Goal: Task Accomplishment & Management: Manage account settings

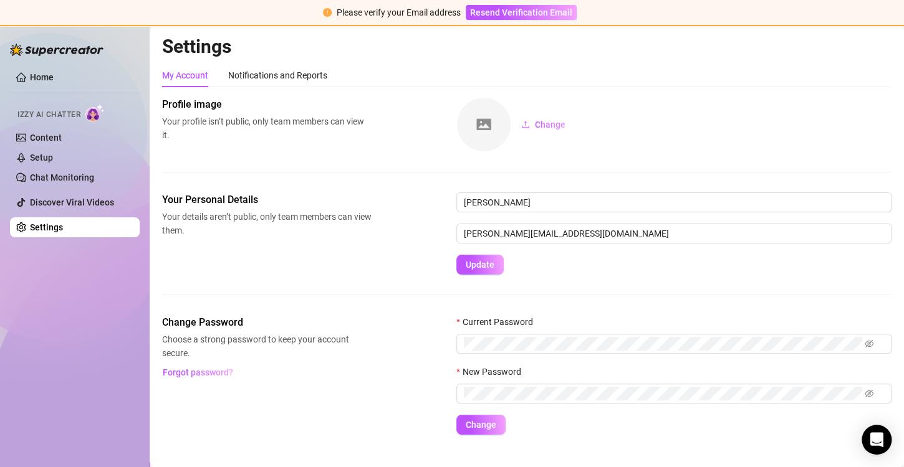
click at [227, 164] on div "Profile image Your profile isn’t public, only team members can view it. Change" at bounding box center [526, 144] width 729 height 95
click at [69, 183] on link "Chat Monitoring" at bounding box center [62, 178] width 64 height 10
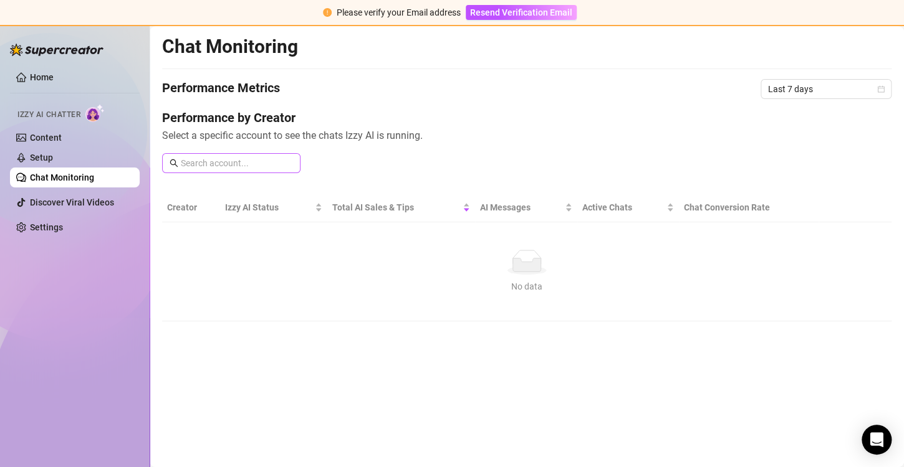
click at [226, 153] on span at bounding box center [231, 163] width 138 height 20
click at [225, 165] on input "text" at bounding box center [237, 163] width 112 height 14
click at [225, 163] on input "text" at bounding box center [237, 163] width 112 height 14
type input "oxi"
click at [54, 78] on link "Home" at bounding box center [42, 77] width 24 height 10
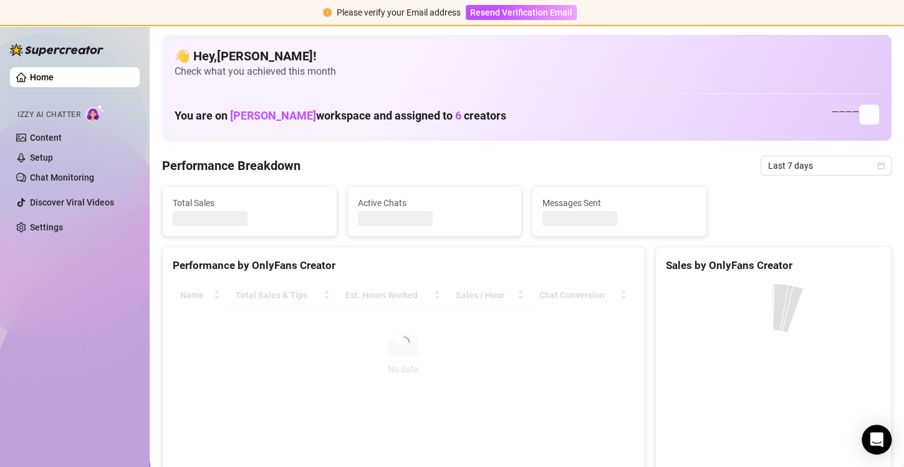
click at [30, 77] on link "Home" at bounding box center [42, 77] width 24 height 10
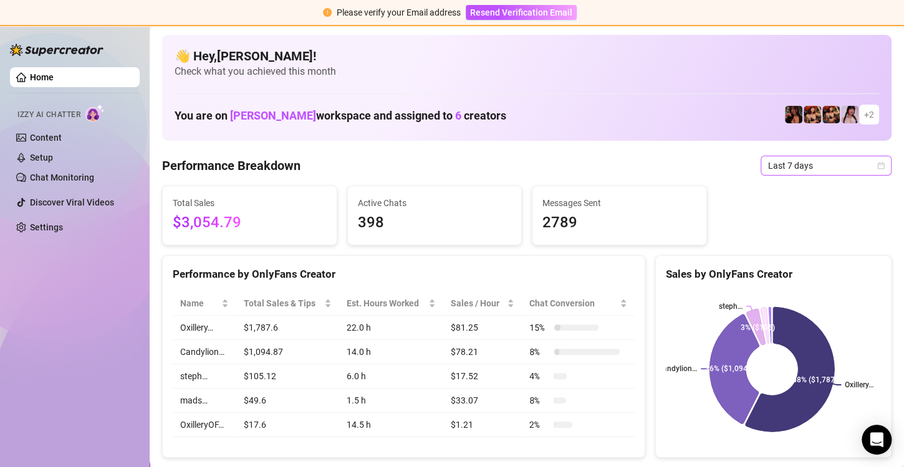
click at [835, 168] on span "Last 7 days" at bounding box center [826, 165] width 116 height 19
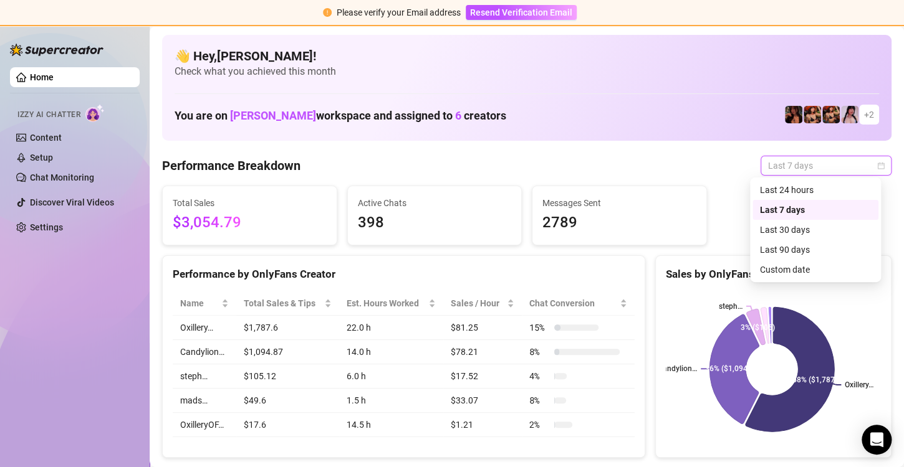
click at [808, 214] on div "Last 7 days" at bounding box center [815, 210] width 111 height 14
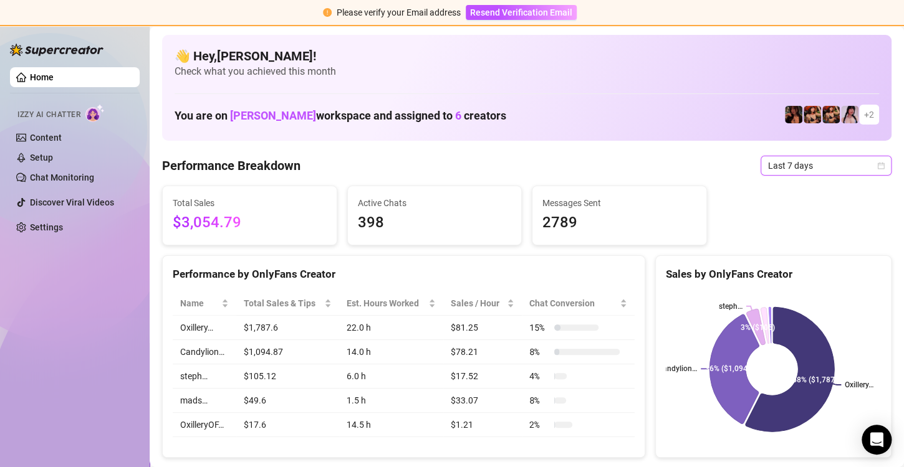
click at [501, 166] on div "Performance Breakdown Last 7 days Last 7 days" at bounding box center [526, 166] width 729 height 20
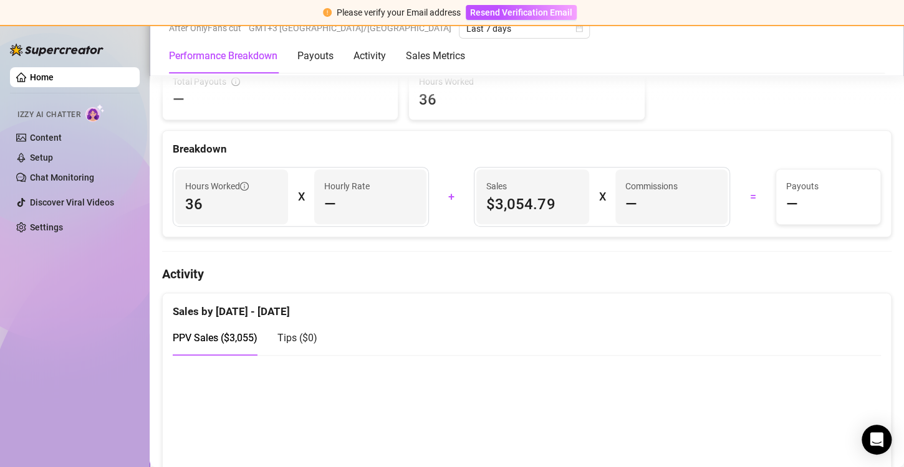
scroll to position [499, 0]
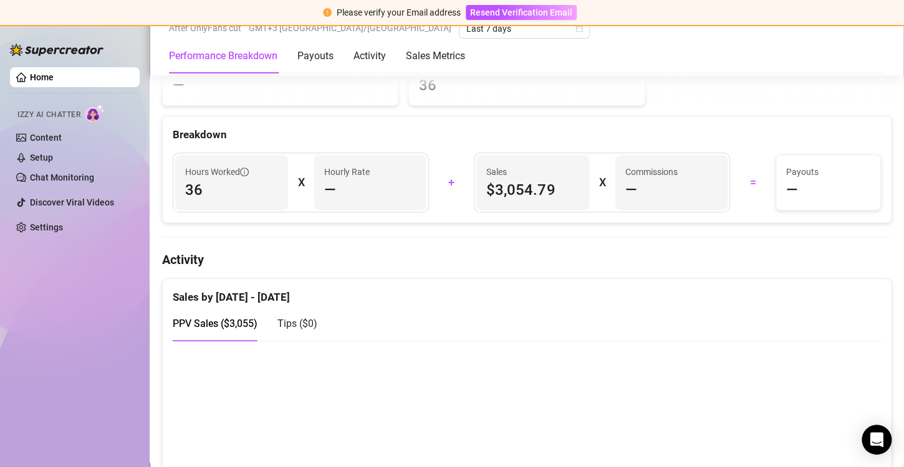
click at [330, 183] on span "—" at bounding box center [330, 190] width 12 height 20
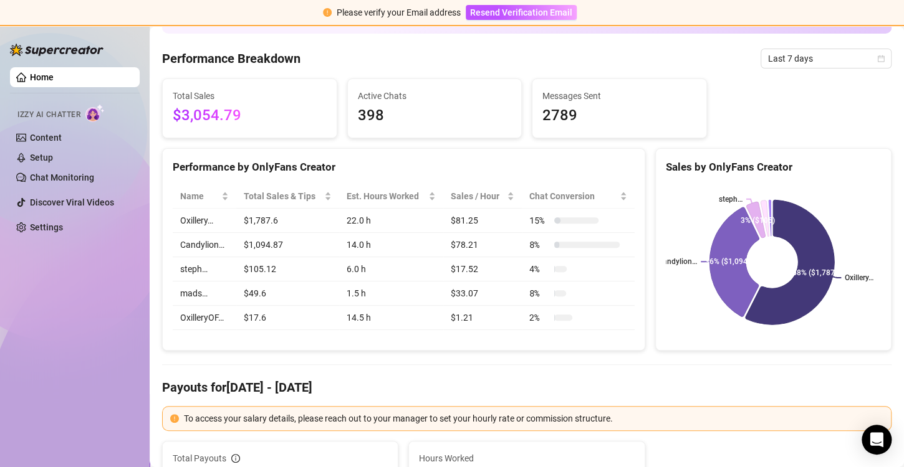
scroll to position [0, 0]
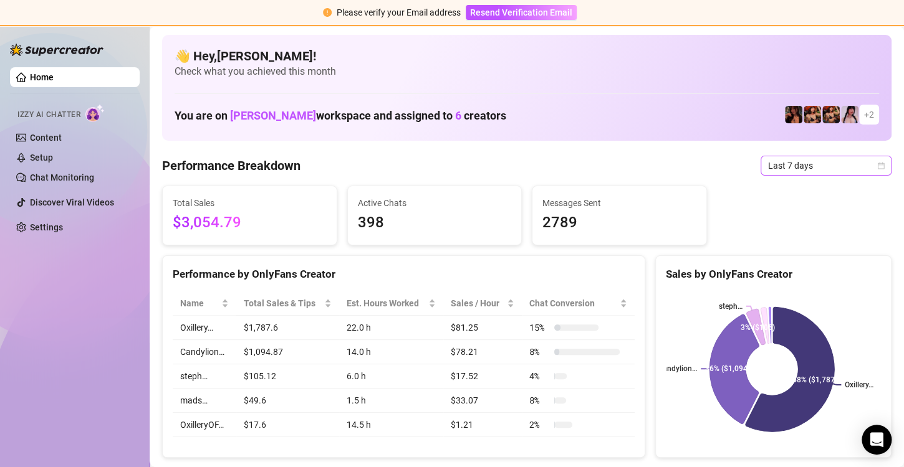
click at [843, 173] on span "Last 7 days" at bounding box center [826, 165] width 116 height 19
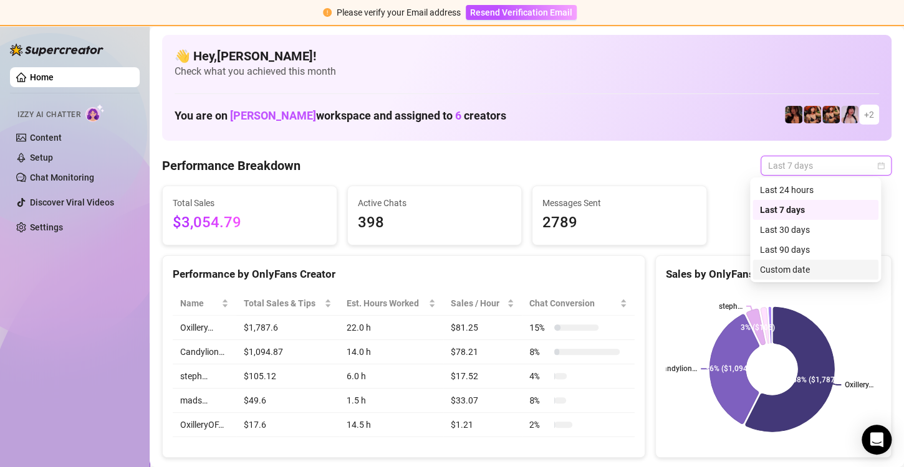
click at [820, 268] on div "Custom date" at bounding box center [815, 270] width 111 height 14
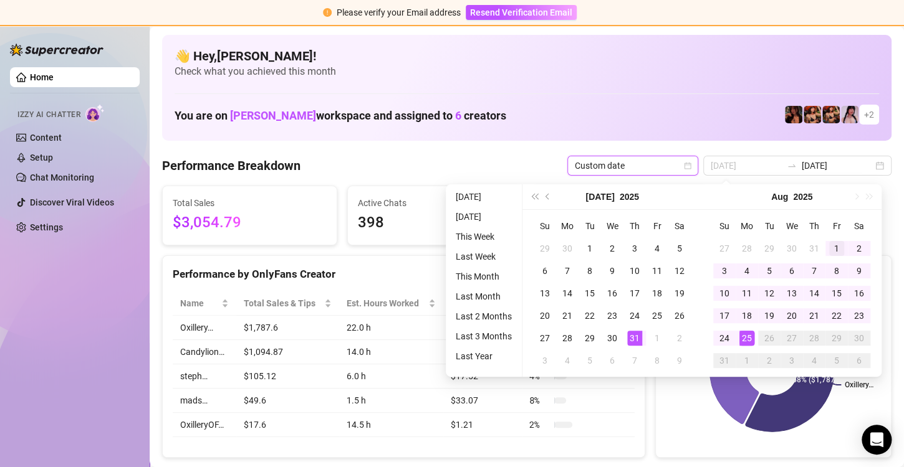
type input "[DATE]"
click at [838, 246] on div "1" at bounding box center [836, 248] width 15 height 15
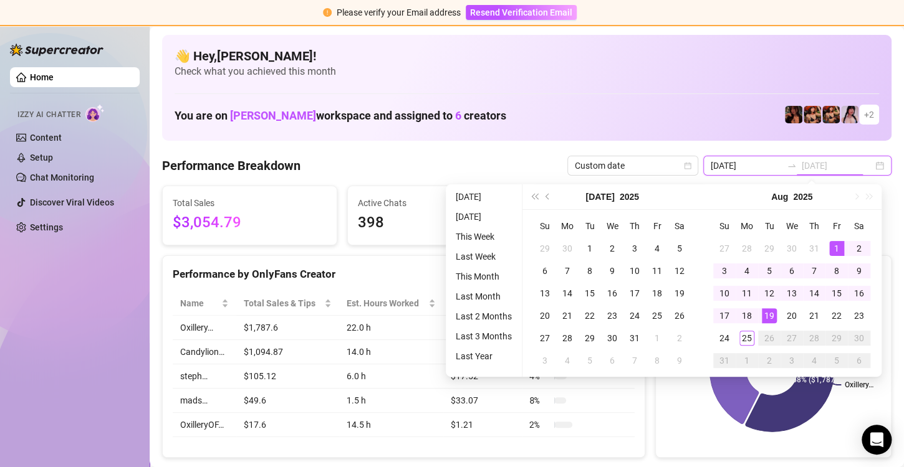
type input "[DATE]"
click at [750, 337] on div "25" at bounding box center [746, 338] width 15 height 15
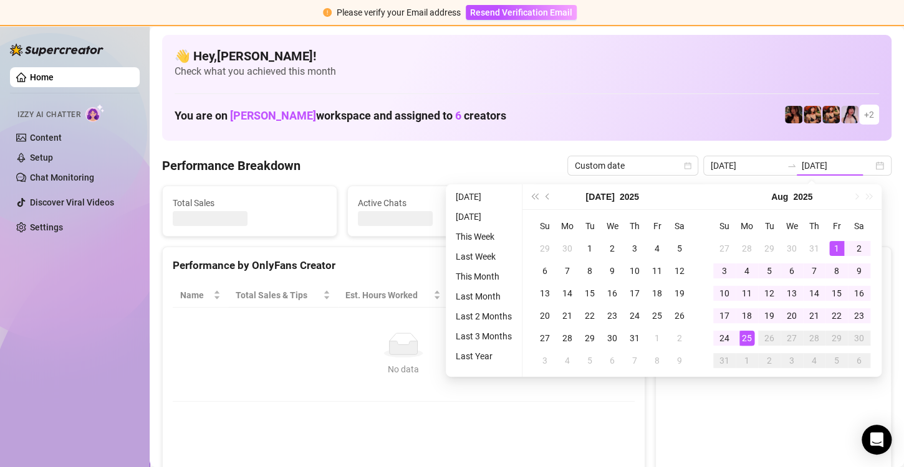
type input "[DATE]"
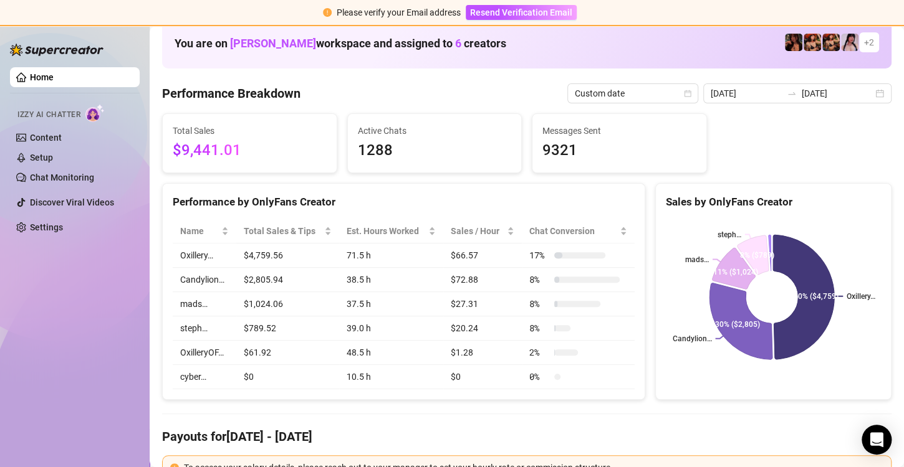
scroll to position [69, 0]
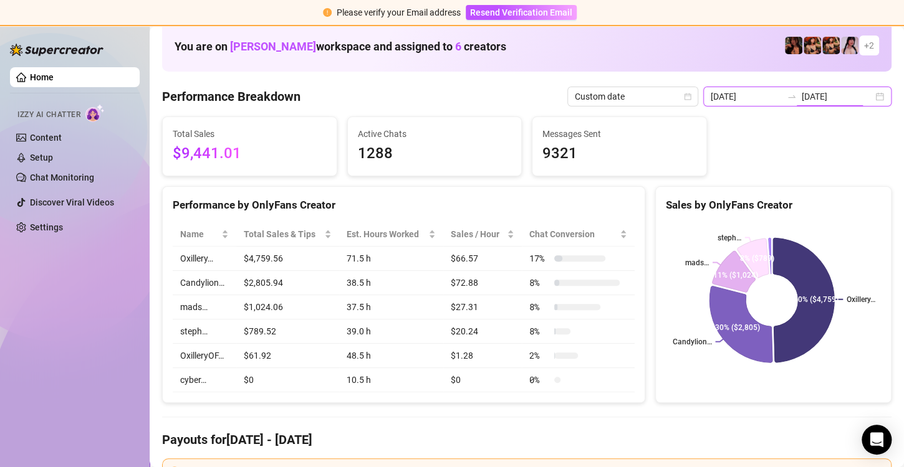
click at [838, 93] on input "[DATE]" at bounding box center [837, 97] width 71 height 14
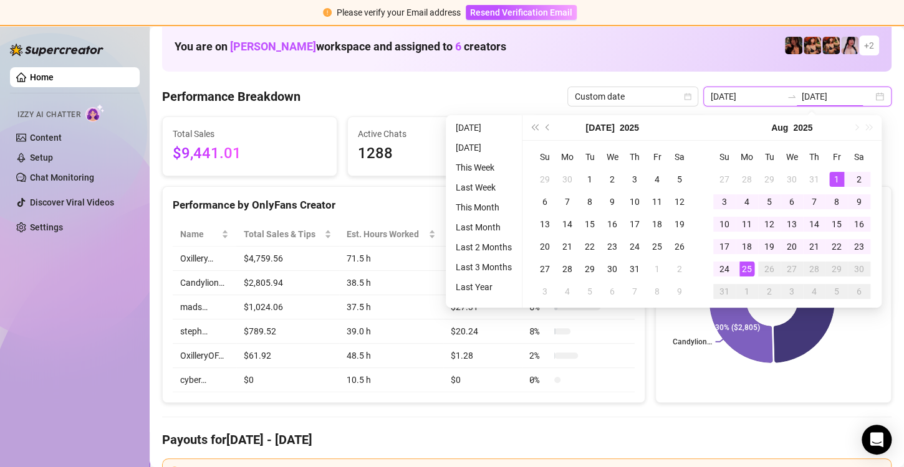
click at [838, 93] on input "[DATE]" at bounding box center [837, 97] width 71 height 14
type input "[DATE]"
click at [728, 246] on div "17" at bounding box center [724, 246] width 15 height 15
type input "[DATE]"
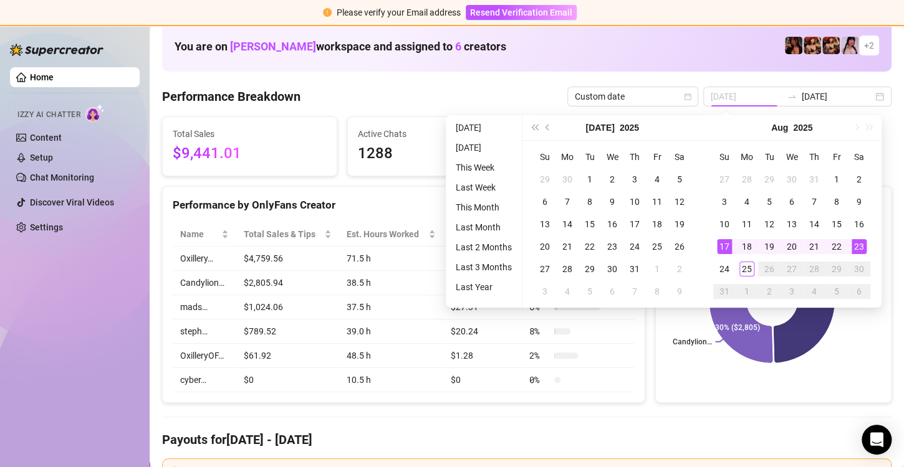
click at [863, 246] on div "23" at bounding box center [858, 246] width 15 height 15
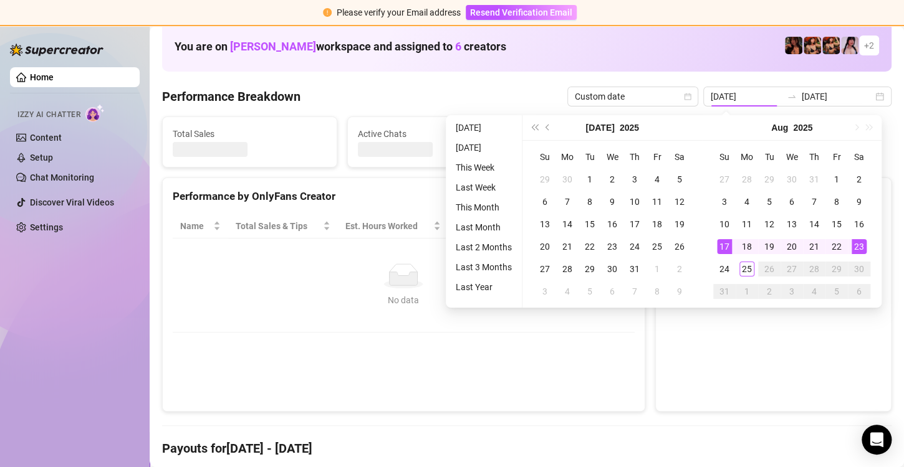
type input "[DATE]"
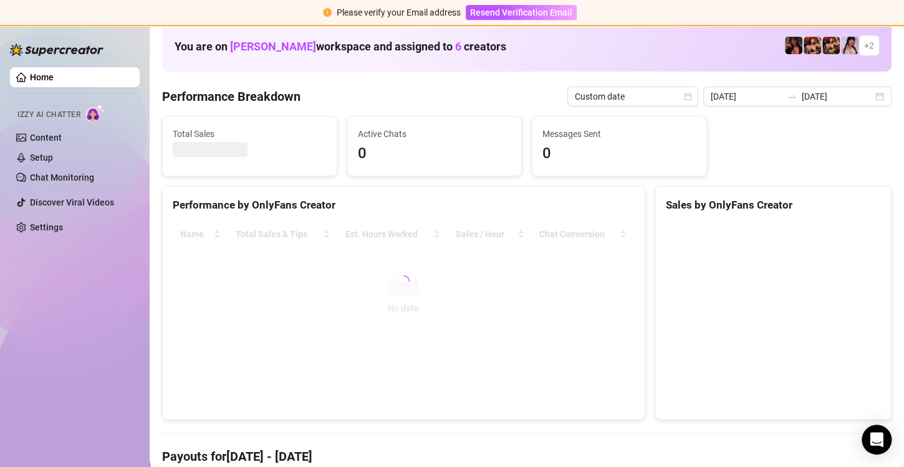
click at [669, 67] on div "👋 Hey, [PERSON_NAME] ! Check what you achieved this month You are on [PERSON_NA…" at bounding box center [526, 19] width 729 height 106
